Goal: Information Seeking & Learning: Learn about a topic

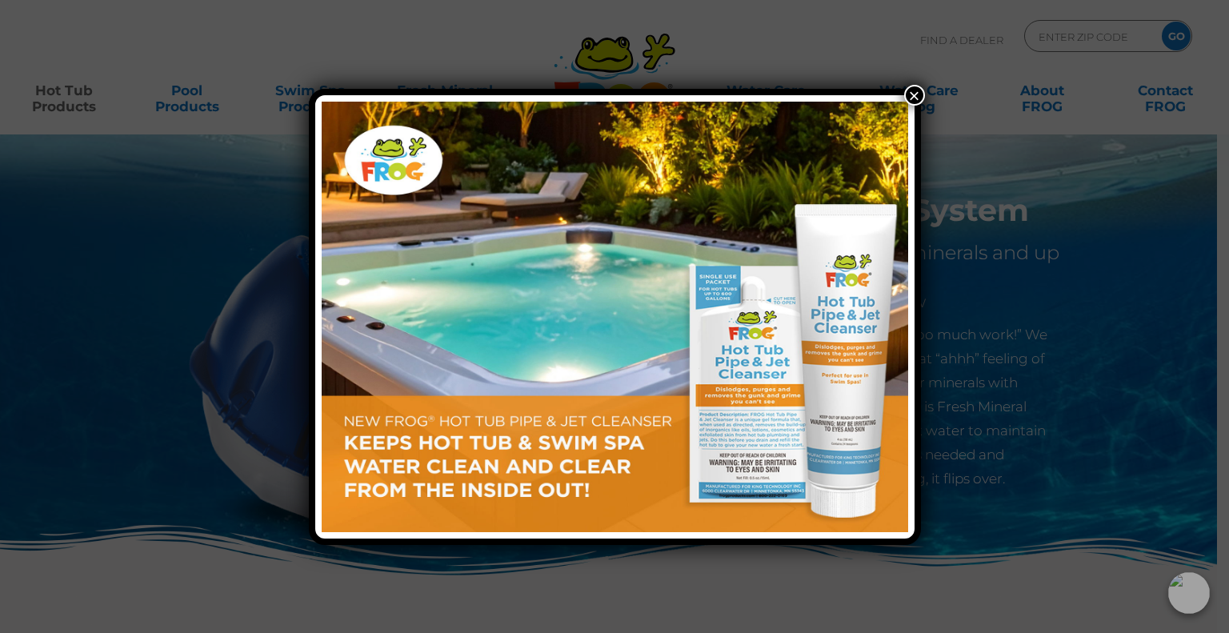
click at [912, 95] on button "×" at bounding box center [914, 95] width 21 height 21
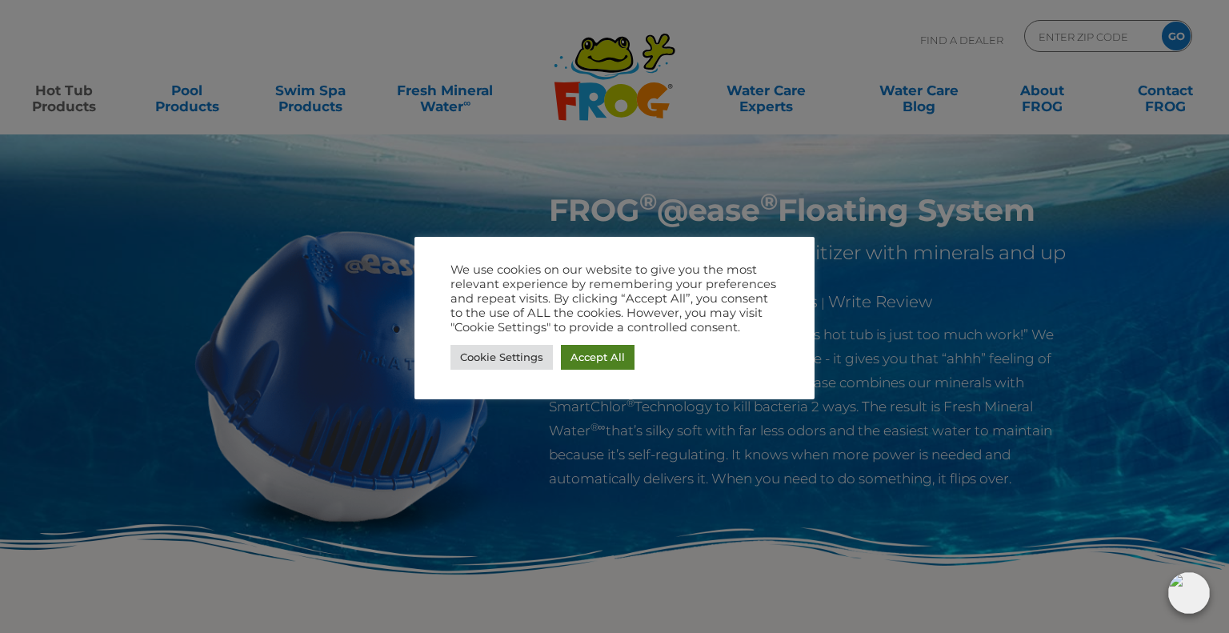
click at [592, 358] on link "Accept All" at bounding box center [598, 357] width 74 height 25
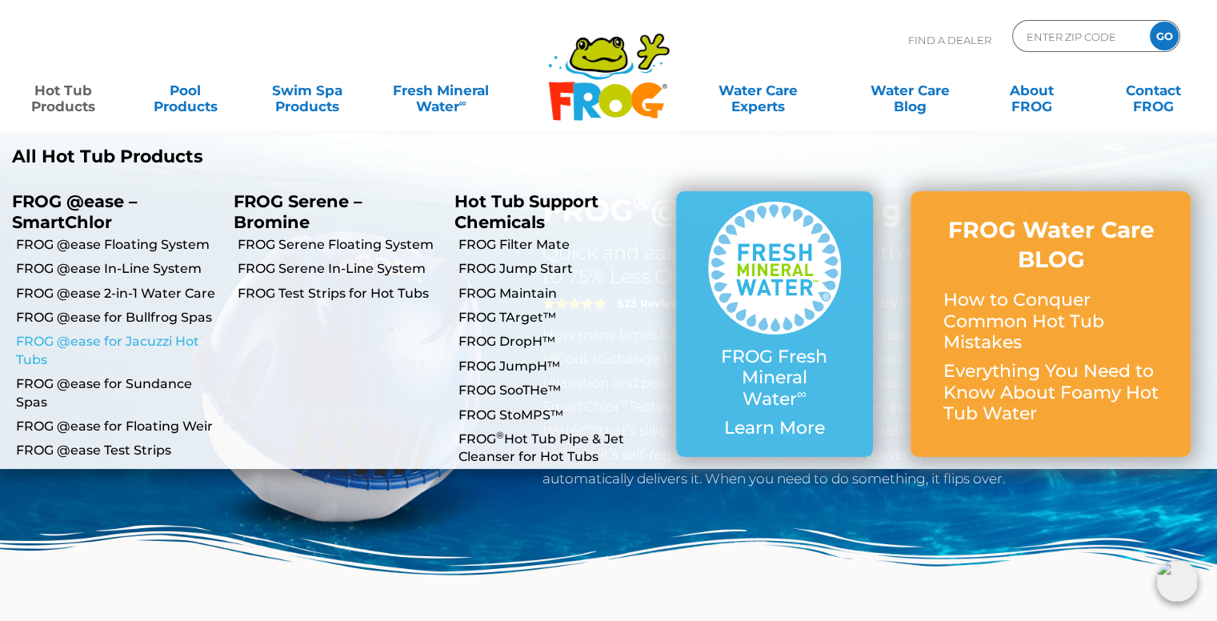
click at [160, 343] on link "FROG @ease for Jacuzzi Hot Tubs" at bounding box center [119, 351] width 206 height 36
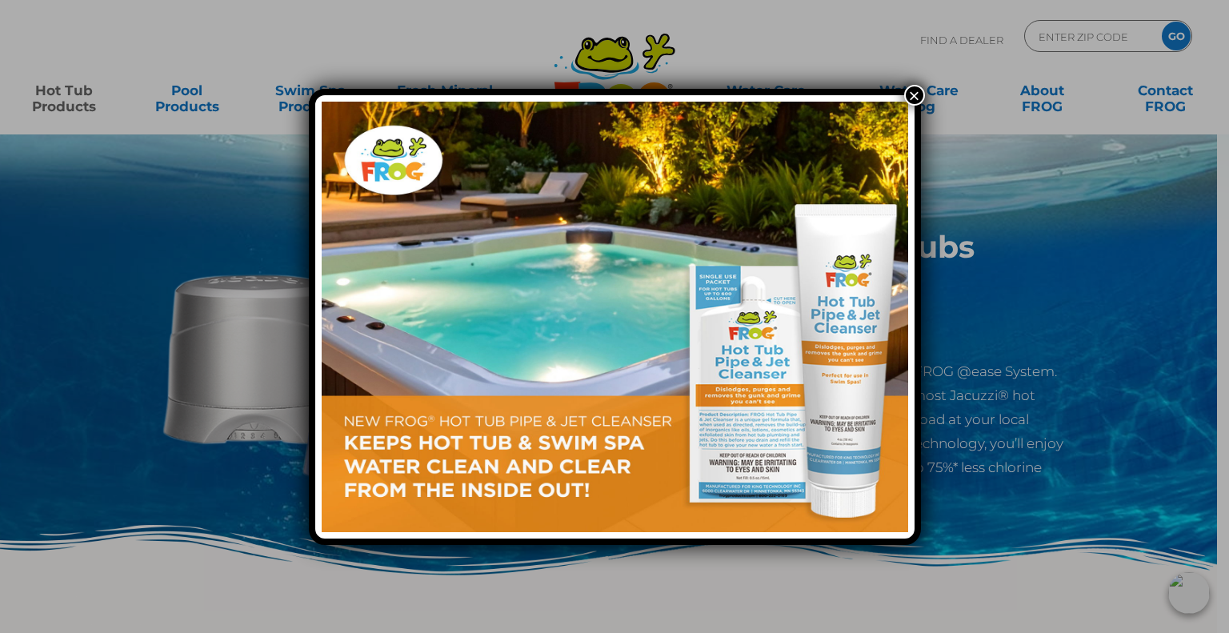
click at [909, 94] on button "×" at bounding box center [914, 95] width 21 height 21
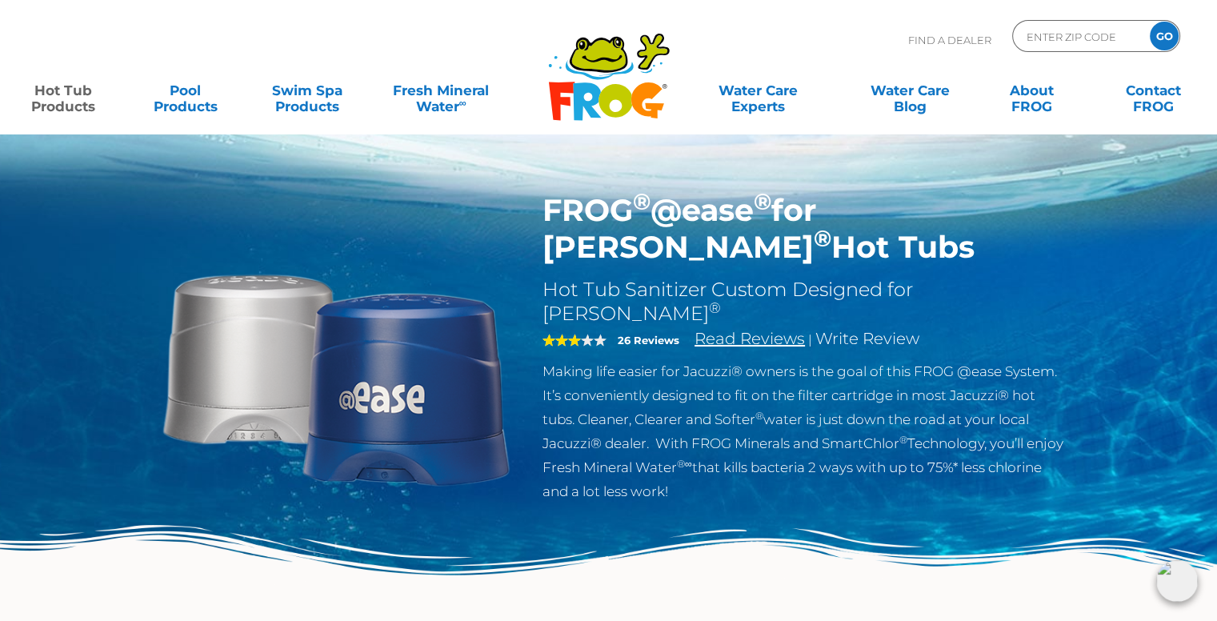
click at [749, 329] on link "Read Reviews" at bounding box center [749, 338] width 110 height 19
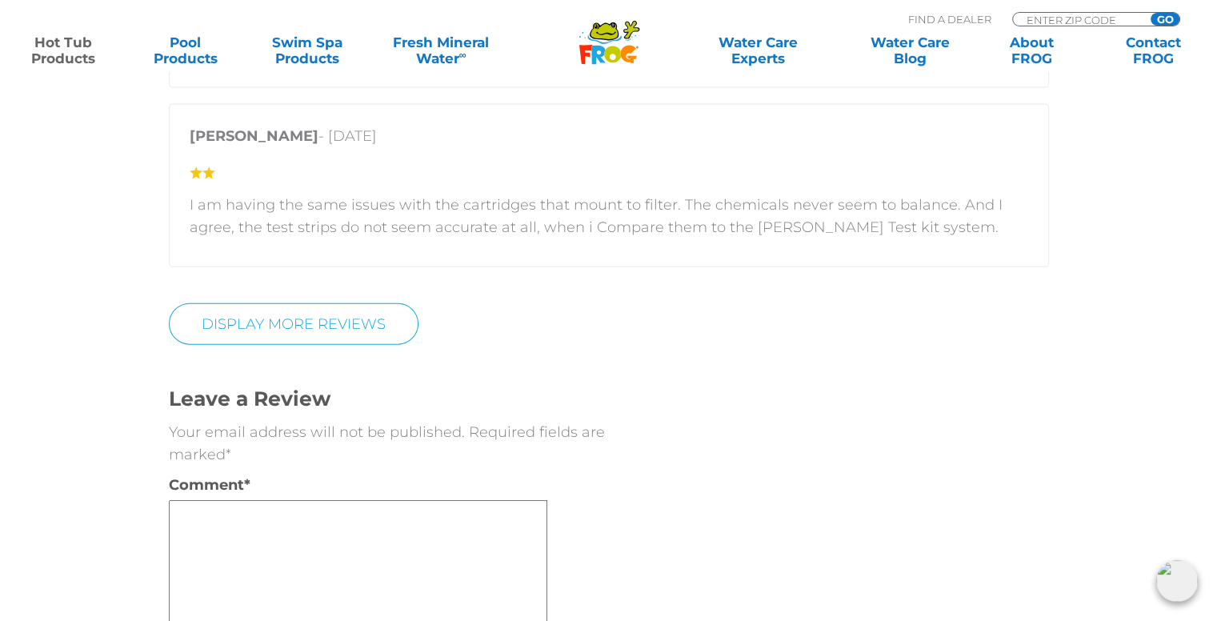
scroll to position [3711, 0]
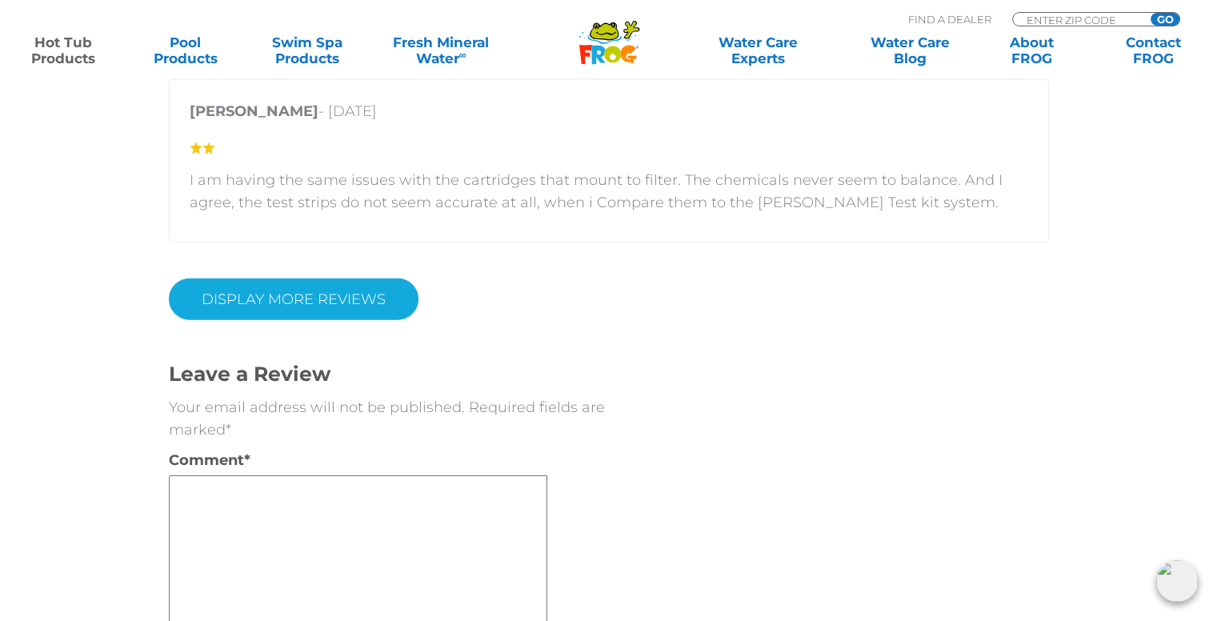
click at [367, 284] on link "Display More Reviews" at bounding box center [294, 299] width 250 height 42
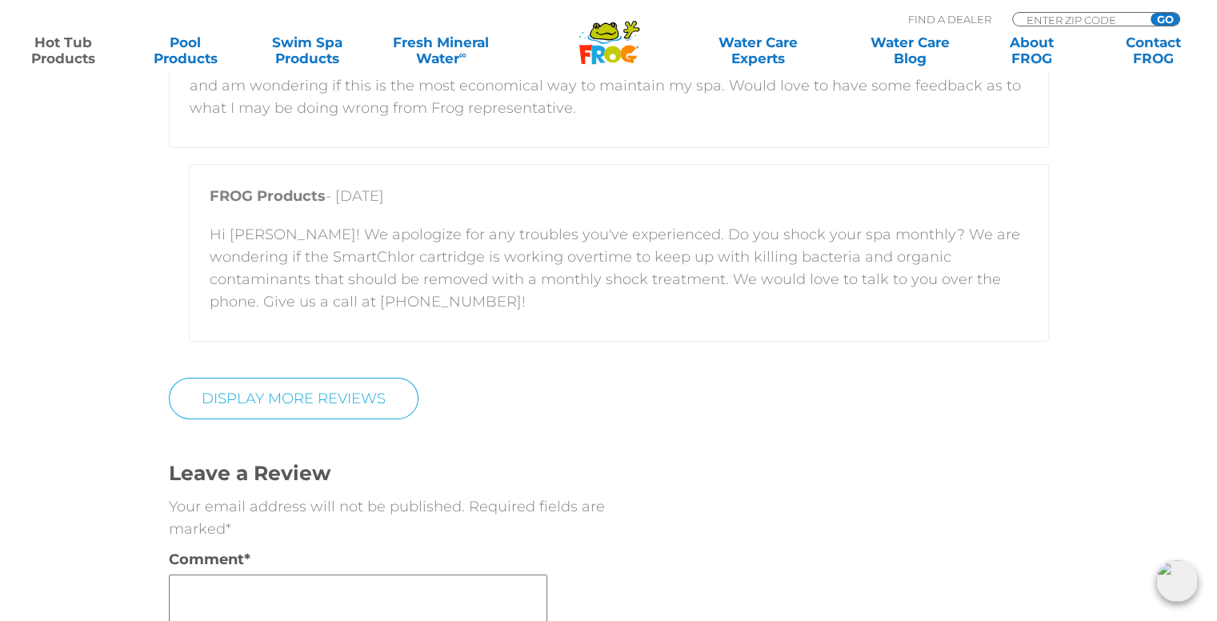
scroll to position [5231, 0]
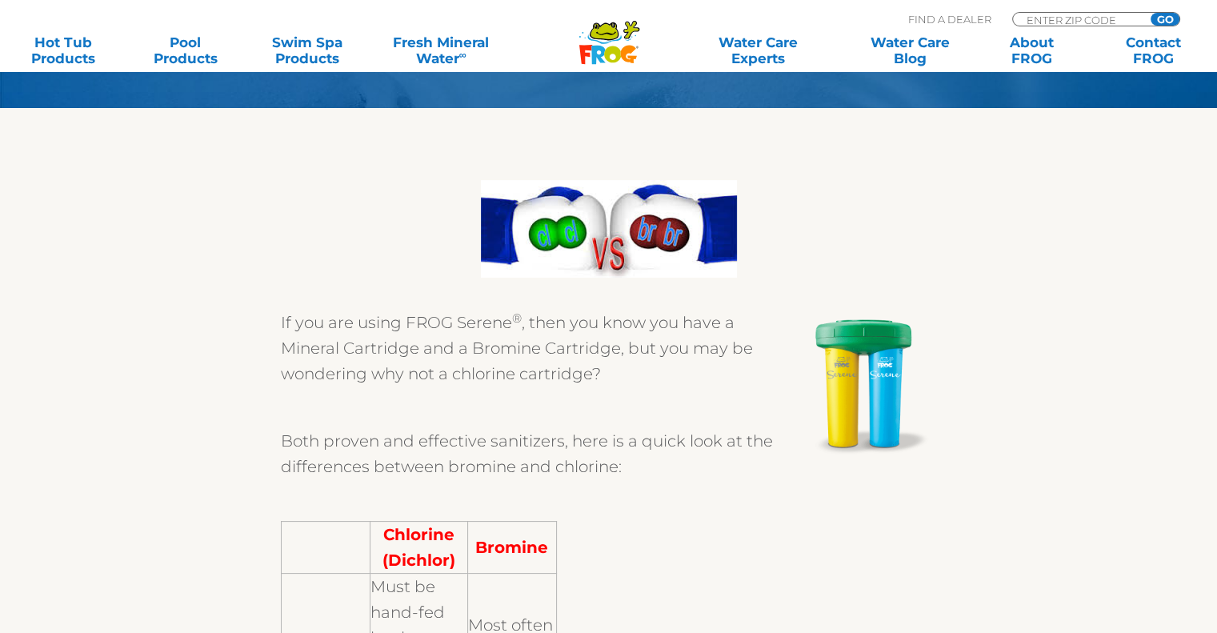
scroll to position [240, 0]
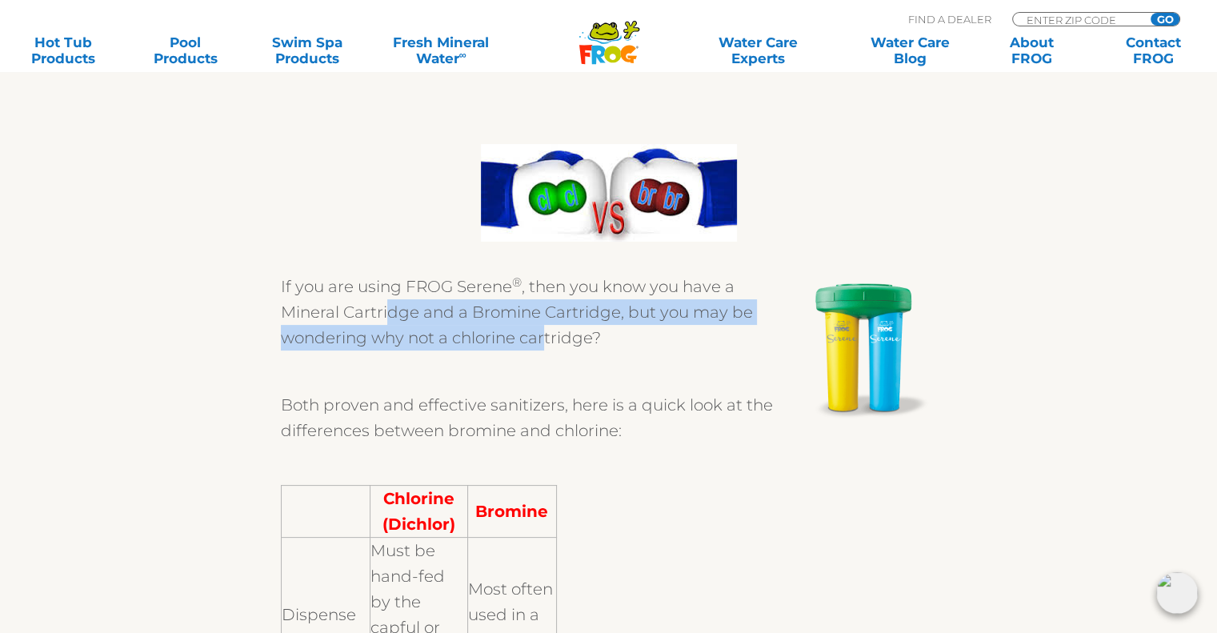
drag, startPoint x: 396, startPoint y: 310, endPoint x: 546, endPoint y: 326, distance: 151.2
click at [546, 326] on p "If you are using FROG Serene ® , then you know you have a Mineral Cartridge and…" at bounding box center [609, 312] width 656 height 77
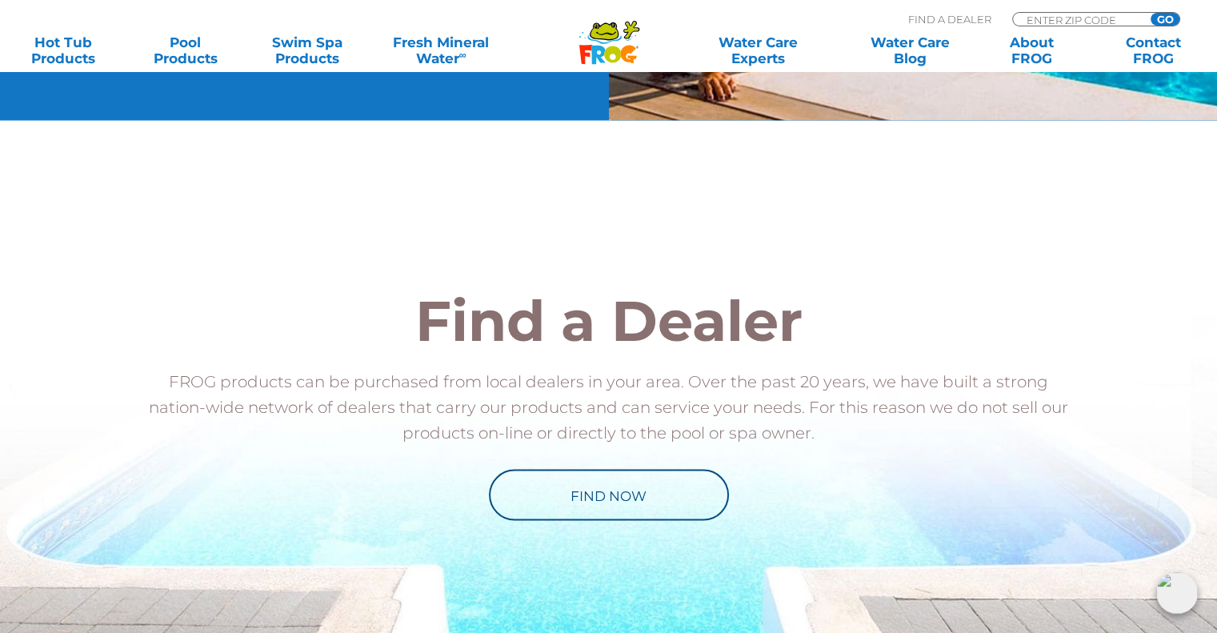
scroll to position [3280, 0]
